Goal: Check status

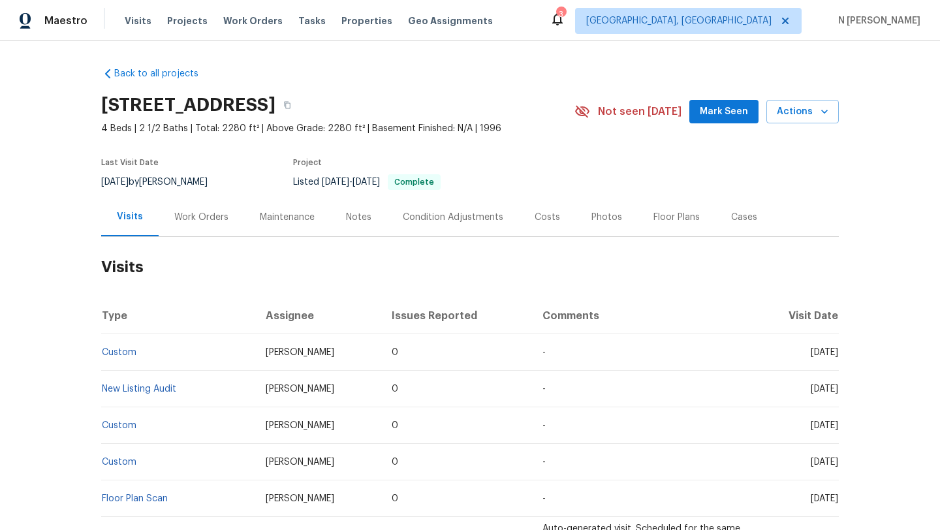
scroll to position [141, 0]
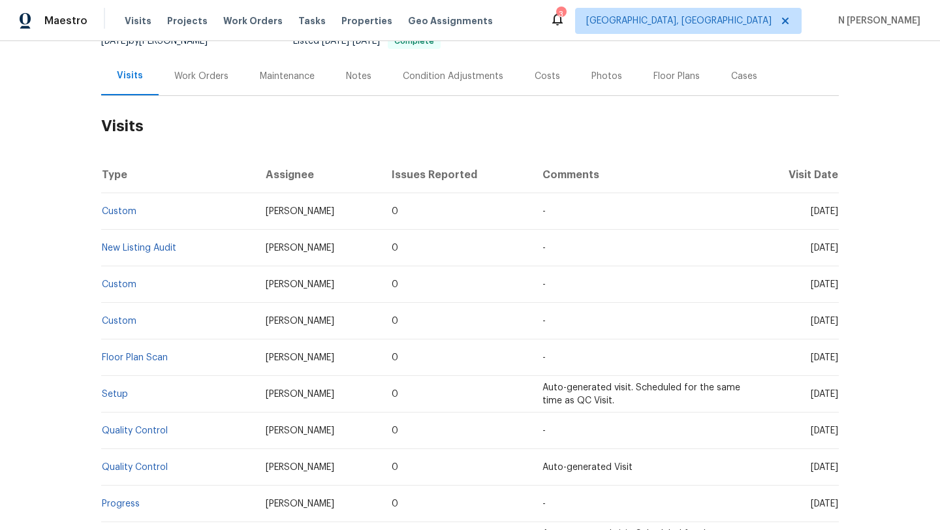
drag, startPoint x: 773, startPoint y: 209, endPoint x: 835, endPoint y: 209, distance: 62.0
click at [835, 209] on span "[DATE]" at bounding box center [824, 211] width 27 height 9
drag, startPoint x: 794, startPoint y: 287, endPoint x: 803, endPoint y: 287, distance: 8.5
click at [811, 287] on span "[DATE]" at bounding box center [824, 284] width 27 height 9
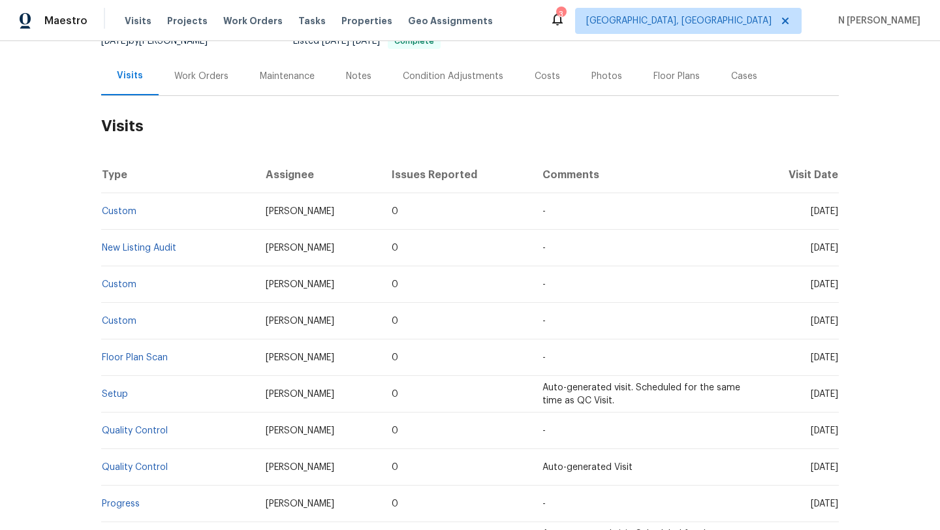
click at [811, 287] on span "[DATE]" at bounding box center [824, 284] width 27 height 9
click at [811, 212] on span "[DATE]" at bounding box center [824, 211] width 27 height 9
drag, startPoint x: 265, startPoint y: 215, endPoint x: 313, endPoint y: 215, distance: 48.3
click at [313, 215] on span "[PERSON_NAME]" at bounding box center [300, 211] width 69 height 9
